Goal: Find specific page/section: Find specific page/section

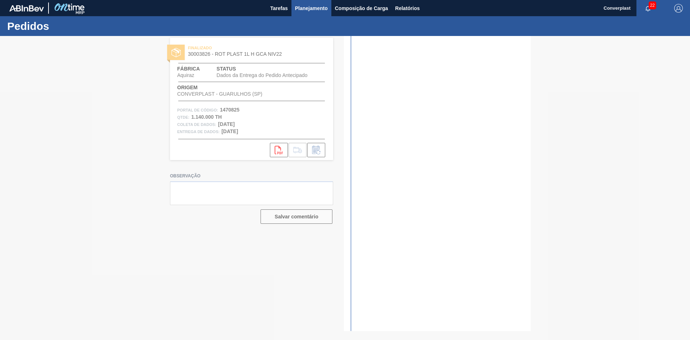
click at [295, 5] on font "Planejamento" at bounding box center [311, 8] width 33 height 9
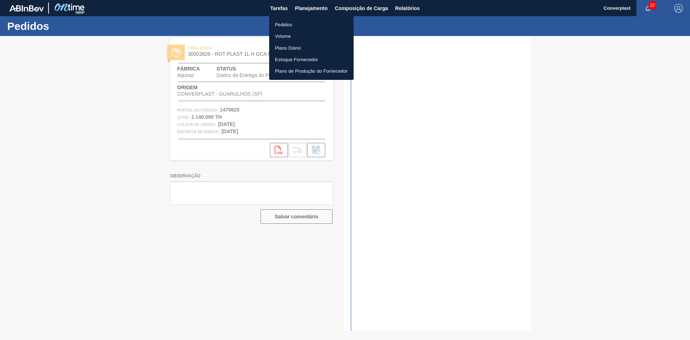
click at [290, 24] on font "Pedidos" at bounding box center [283, 24] width 17 height 5
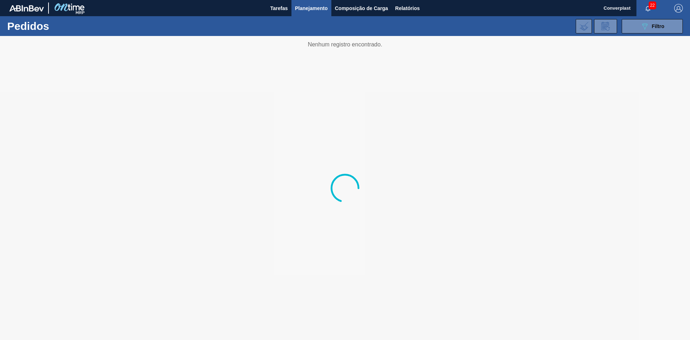
drag, startPoint x: 332, startPoint y: 158, endPoint x: 298, endPoint y: 116, distance: 54.4
click at [331, 158] on div at bounding box center [345, 188] width 690 height 304
click at [297, 4] on font "Planejamento" at bounding box center [311, 8] width 33 height 9
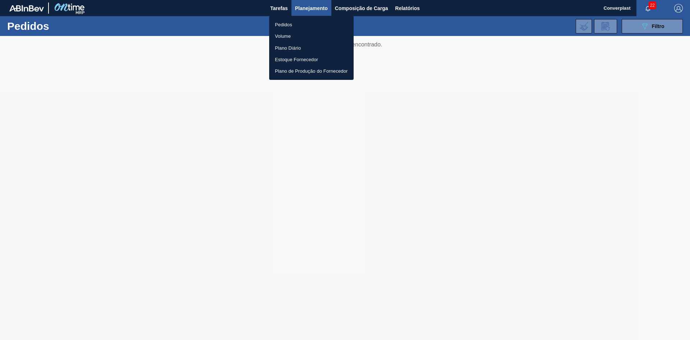
click at [314, 3] on div at bounding box center [345, 170] width 690 height 340
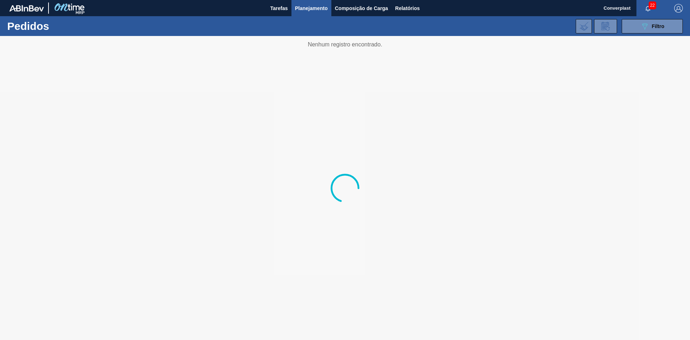
click at [303, 6] on font "Planejamento" at bounding box center [311, 8] width 33 height 6
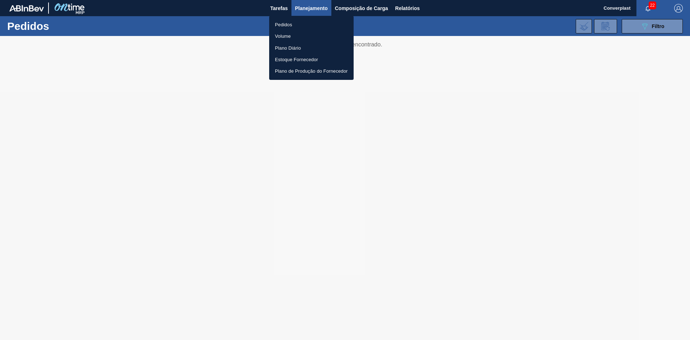
click at [284, 20] on li "Pedidos" at bounding box center [311, 24] width 84 height 11
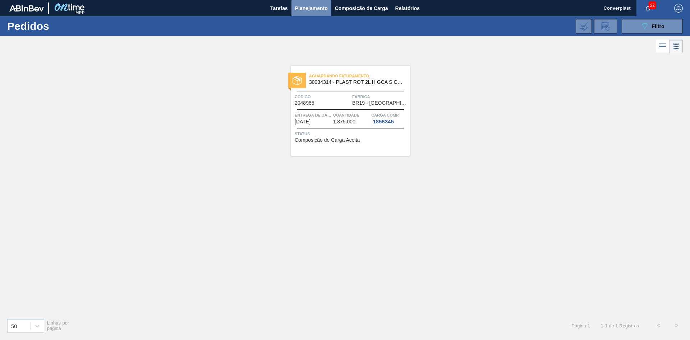
click at [309, 8] on font "Planejamento" at bounding box center [311, 8] width 33 height 6
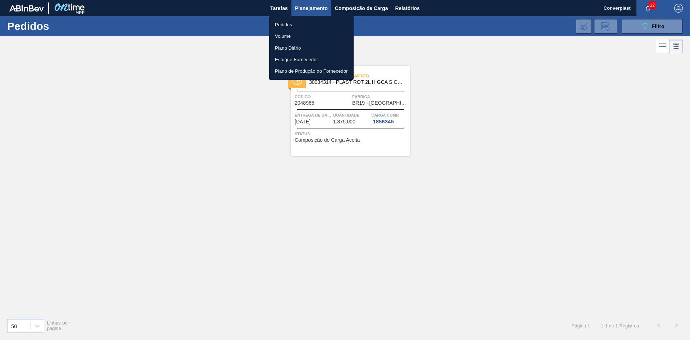
click at [298, 22] on li "Pedidos" at bounding box center [311, 24] width 84 height 11
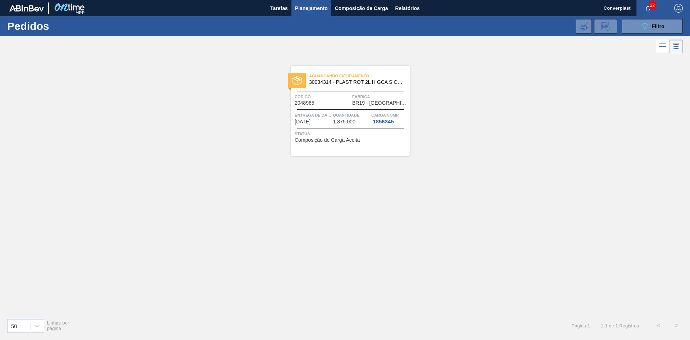
click at [321, 124] on div "Entrega de dados [DATE]" at bounding box center [313, 117] width 37 height 13
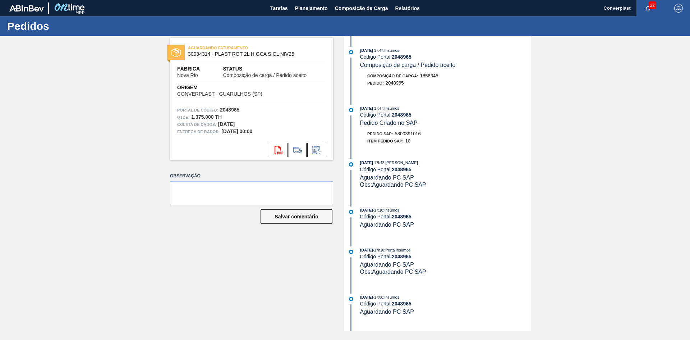
click at [297, 236] on div "Observação Salvar comentário" at bounding box center [251, 204] width 163 height 66
click at [395, 74] on font "Composição de Carga" at bounding box center [392, 76] width 50 height 4
